Goal: Information Seeking & Learning: Learn about a topic

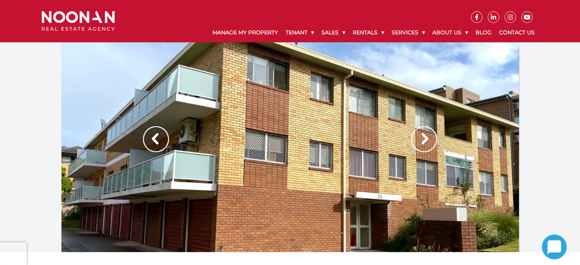
click at [425, 143] on img at bounding box center [424, 139] width 26 height 26
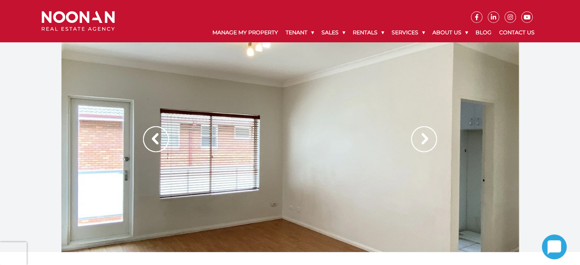
click at [425, 143] on img at bounding box center [424, 139] width 26 height 26
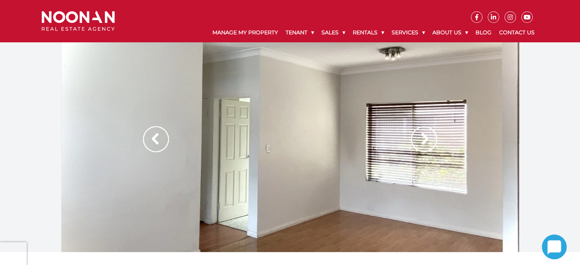
click at [425, 143] on img at bounding box center [424, 139] width 26 height 26
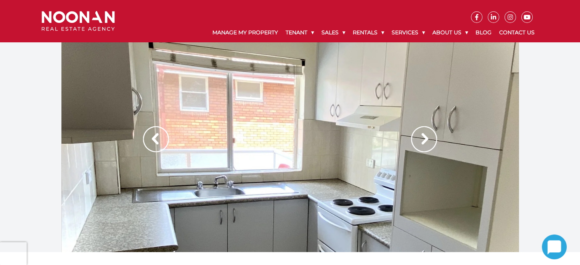
click at [425, 143] on img at bounding box center [424, 139] width 26 height 26
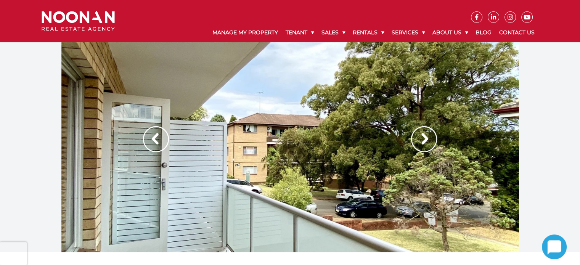
click at [425, 143] on img at bounding box center [424, 139] width 26 height 26
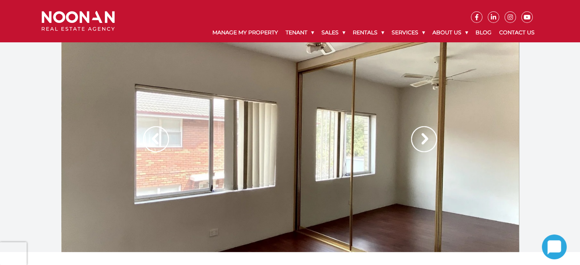
click at [425, 143] on img at bounding box center [424, 139] width 26 height 26
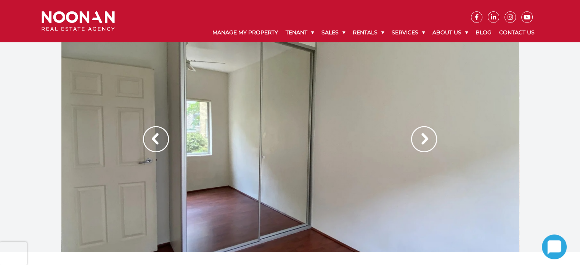
click at [425, 143] on img at bounding box center [424, 139] width 26 height 26
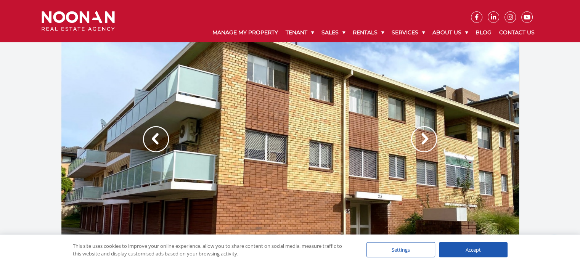
click at [420, 140] on img at bounding box center [424, 139] width 26 height 26
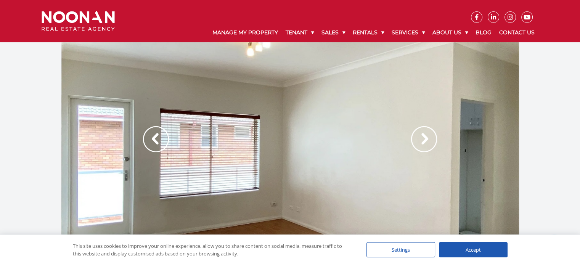
scroll to position [23, 0]
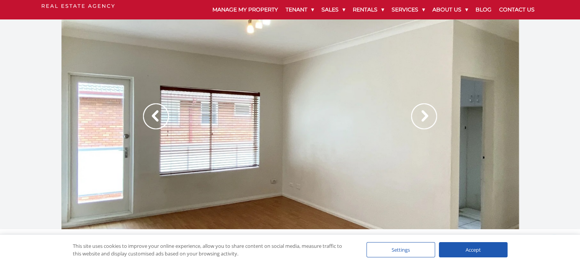
click at [423, 121] on img at bounding box center [424, 116] width 26 height 26
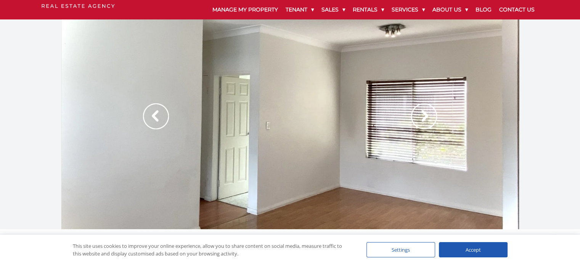
click at [423, 121] on img at bounding box center [424, 116] width 26 height 26
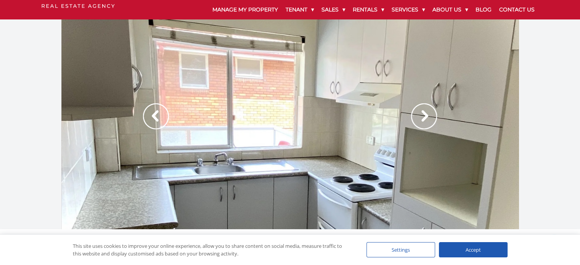
click at [423, 121] on img at bounding box center [424, 116] width 26 height 26
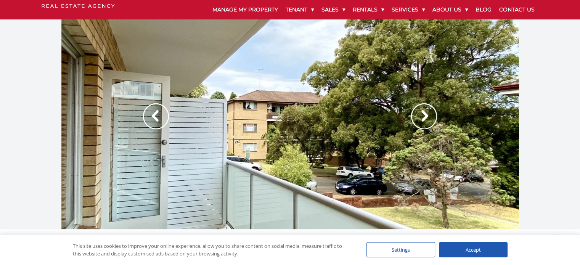
click at [423, 121] on img at bounding box center [424, 116] width 26 height 26
